Goal: Information Seeking & Learning: Find specific fact

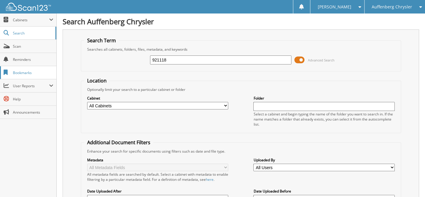
type input "921118"
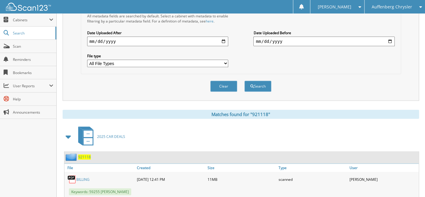
click at [86, 154] on span "921118" at bounding box center [84, 156] width 13 height 5
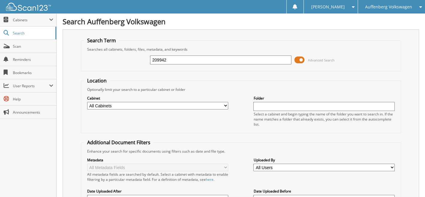
type input "209942"
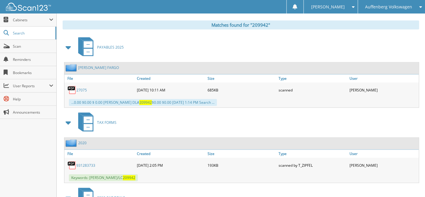
scroll to position [286, 0]
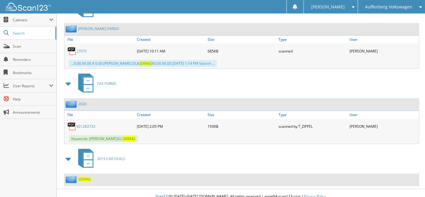
click at [85, 176] on span "209942" at bounding box center [84, 178] width 13 height 5
